Goal: Check status

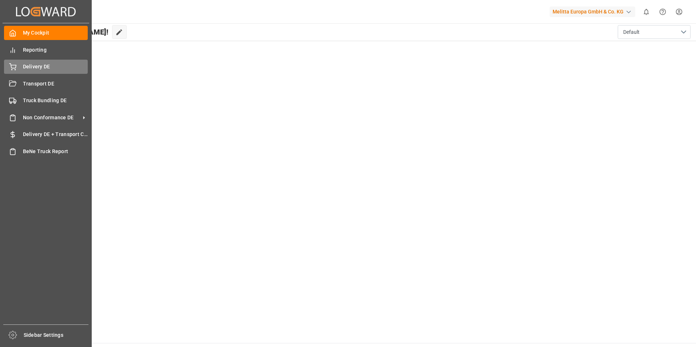
click at [19, 67] on div "Delivery DE Delivery DE" at bounding box center [46, 67] width 84 height 14
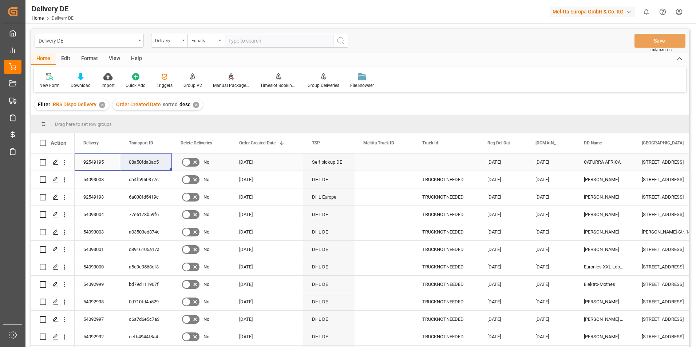
drag, startPoint x: 84, startPoint y: 160, endPoint x: 149, endPoint y: 162, distance: 64.8
